Goal: Transaction & Acquisition: Purchase product/service

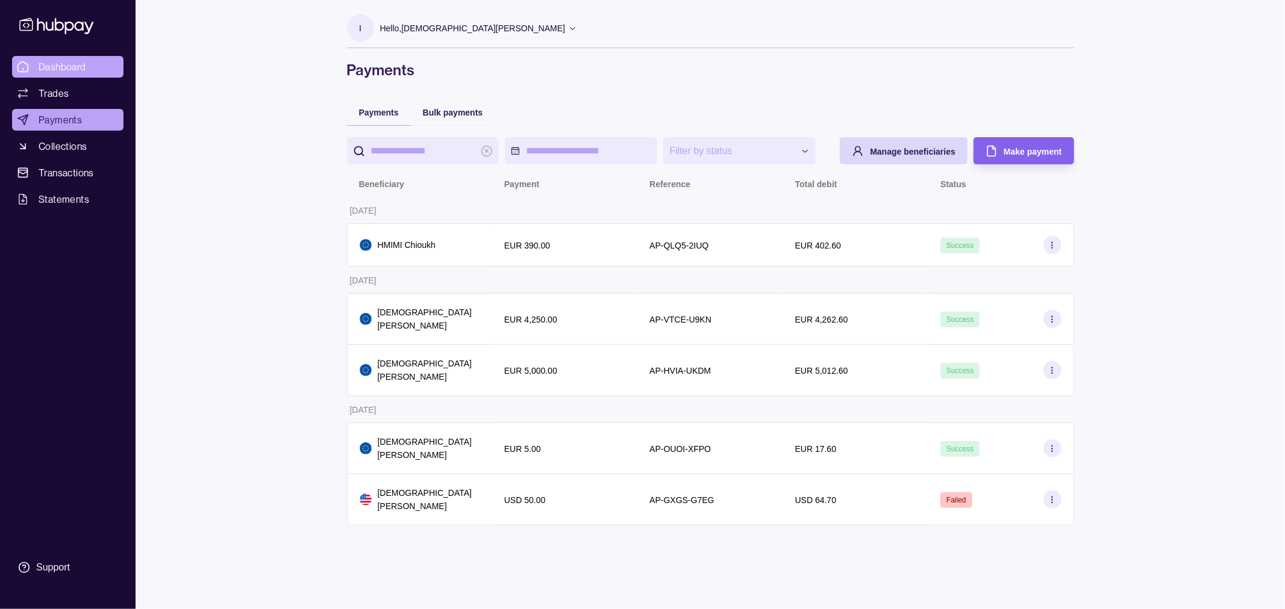
click at [81, 73] on span "Dashboard" at bounding box center [63, 67] width 48 height 14
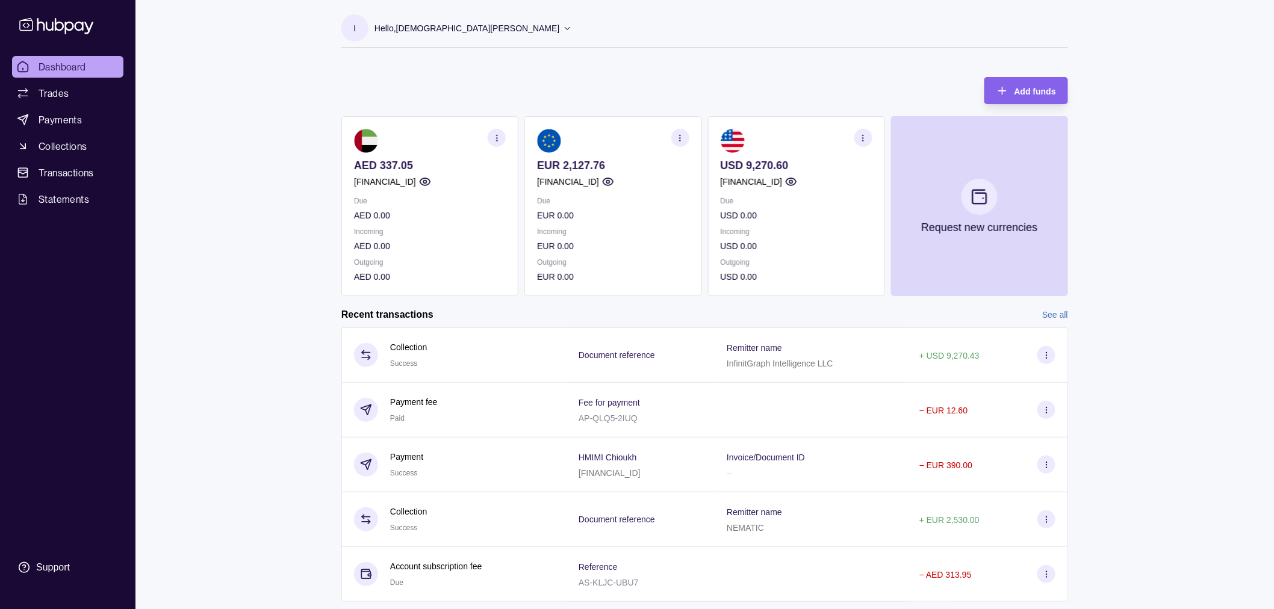
click at [802, 167] on p "USD 9,270.60" at bounding box center [797, 165] width 152 height 13
click at [611, 166] on p "EUR 2,127.76" at bounding box center [613, 165] width 152 height 13
click at [564, 165] on p "EUR 2,127.76" at bounding box center [613, 165] width 152 height 13
click at [111, 87] on link "Trades" at bounding box center [67, 94] width 111 height 22
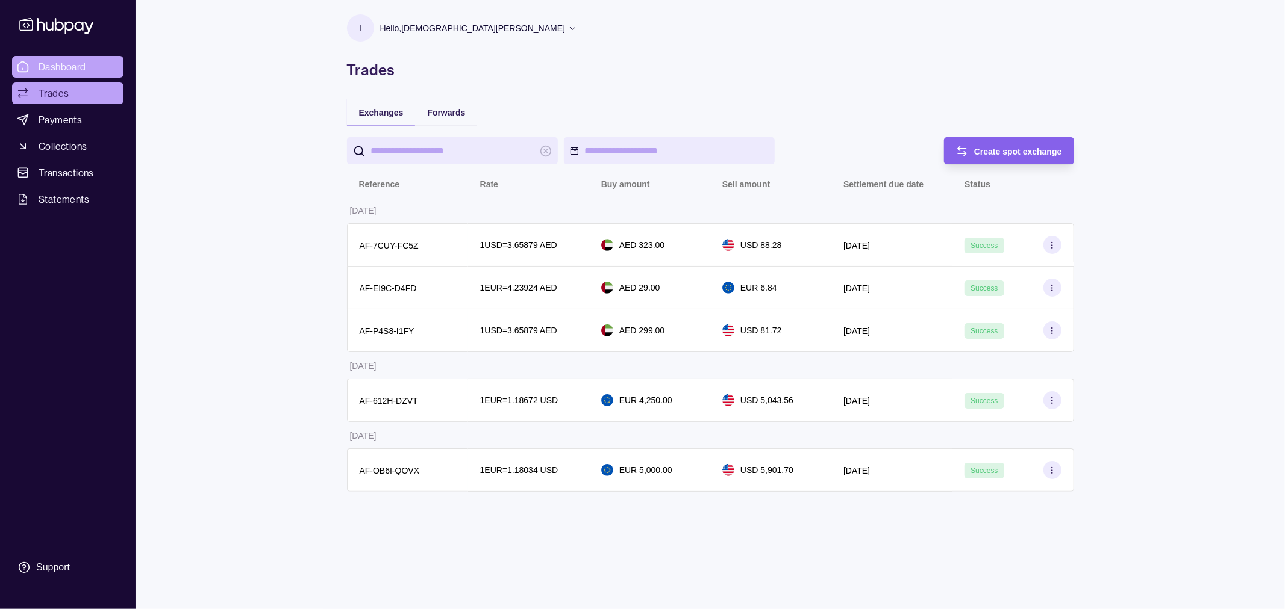
click at [46, 60] on span "Dashboard" at bounding box center [63, 67] width 48 height 14
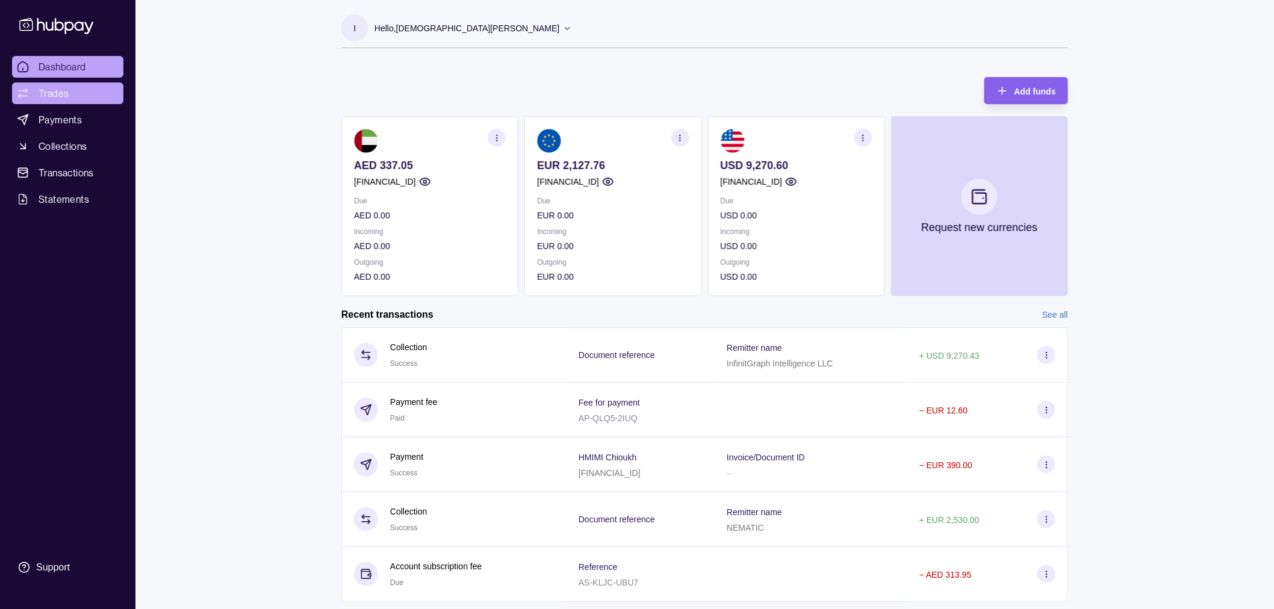
click at [53, 99] on span "Trades" at bounding box center [54, 93] width 30 height 14
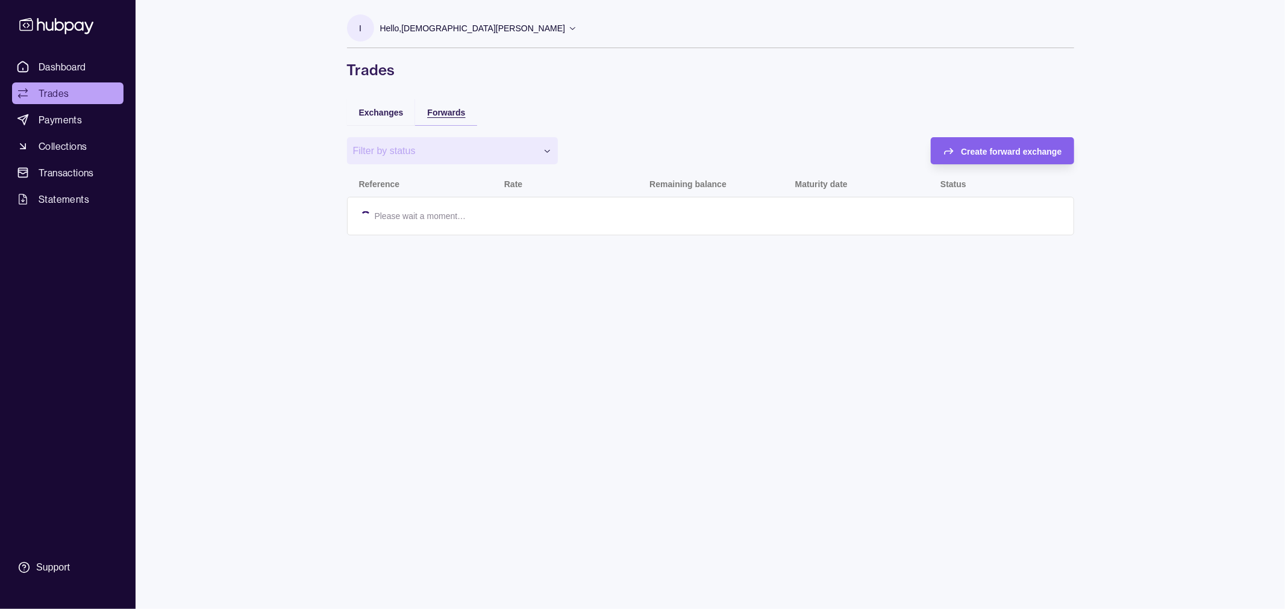
click at [452, 110] on span "Forwards" at bounding box center [446, 113] width 38 height 10
click at [374, 110] on span "Exchanges" at bounding box center [381, 113] width 45 height 10
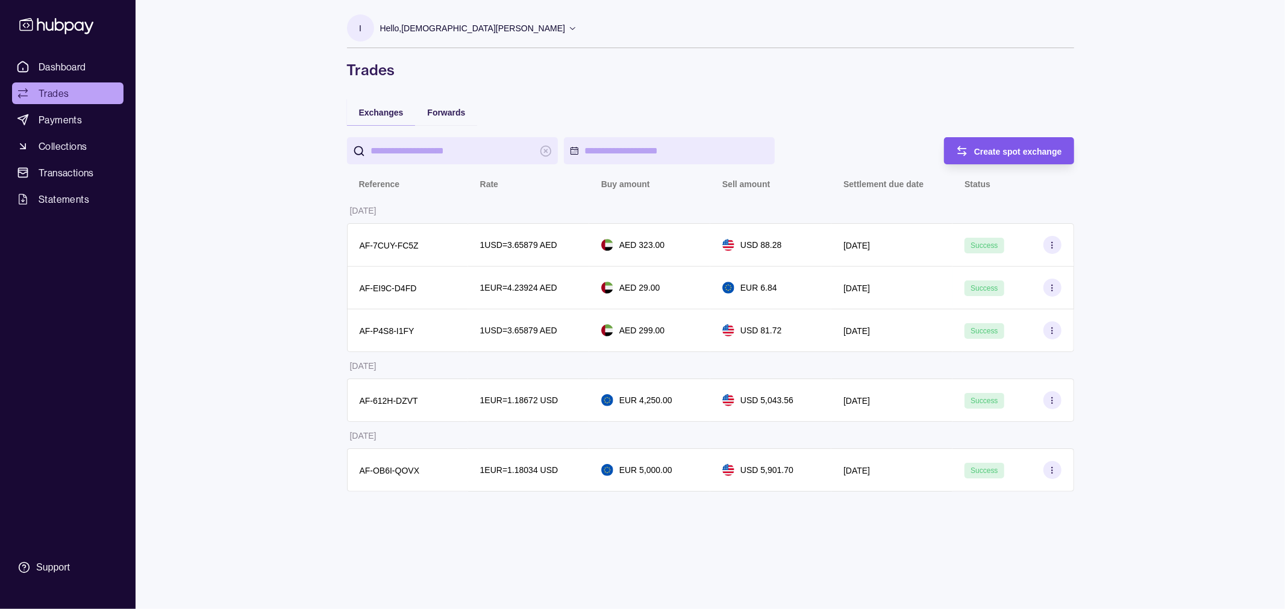
click at [993, 139] on div "Create spot exchange" at bounding box center [1000, 150] width 124 height 27
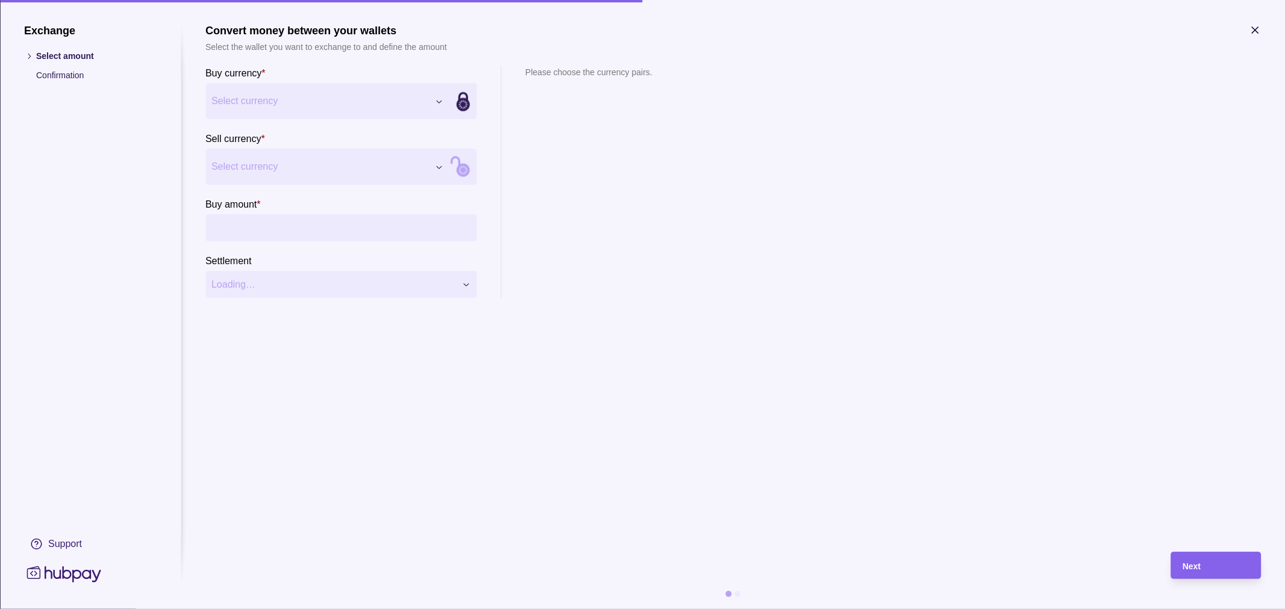
click at [307, 77] on section "Buy currency * Select currency *** *** ***" at bounding box center [340, 93] width 271 height 54
click at [298, 609] on div "Exchange Select amount Confirmation Support Convert money between your wallets …" at bounding box center [642, 609] width 1285 height 0
click at [249, 609] on div "Exchange Select amount Confirmation Support Convert money between your wallets …" at bounding box center [642, 609] width 1285 height 0
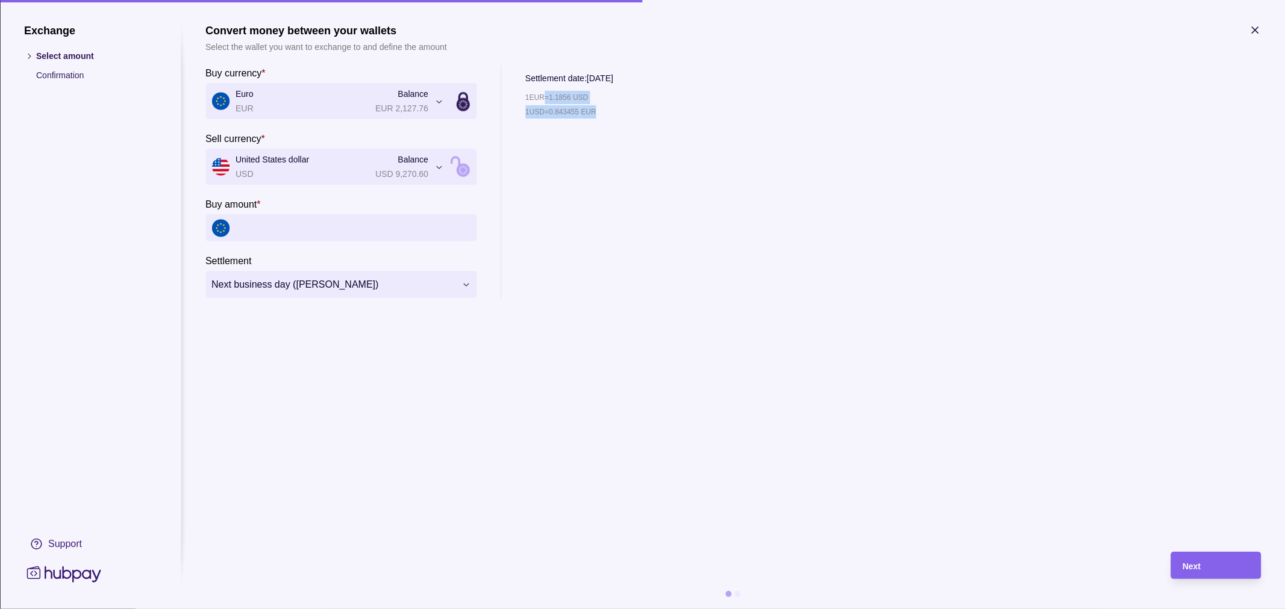
drag, startPoint x: 546, startPoint y: 93, endPoint x: 609, endPoint y: 113, distance: 66.7
click at [609, 113] on div "1 EUR = 1.1856 USD 1 USD = 0.843455 EUR" at bounding box center [569, 194] width 88 height 207
click at [603, 128] on div "1 EUR = 1.1856 USD 1 USD = 0.843455 EUR" at bounding box center [569, 194] width 88 height 207
drag, startPoint x: 551, startPoint y: 95, endPoint x: 606, endPoint y: 95, distance: 55.4
click at [606, 95] on div "1 EUR = 1.1856 USD" at bounding box center [569, 97] width 88 height 13
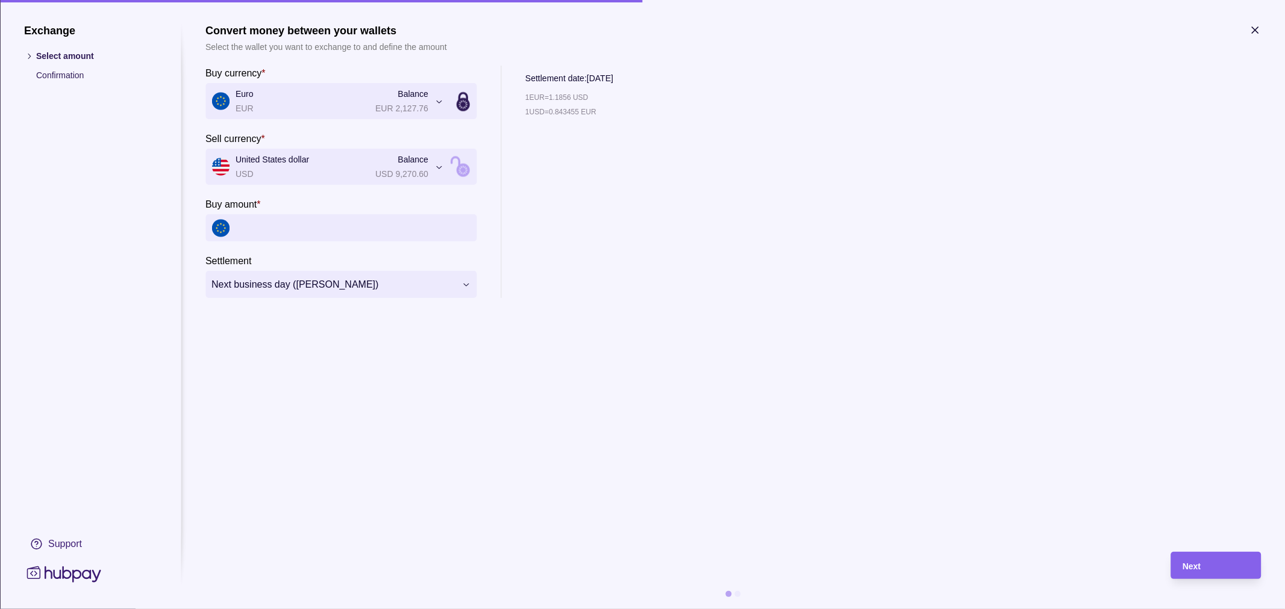
click at [589, 106] on p "1 USD = 0.843455 EUR" at bounding box center [560, 111] width 71 height 13
